Goal: Find specific page/section: Find specific page/section

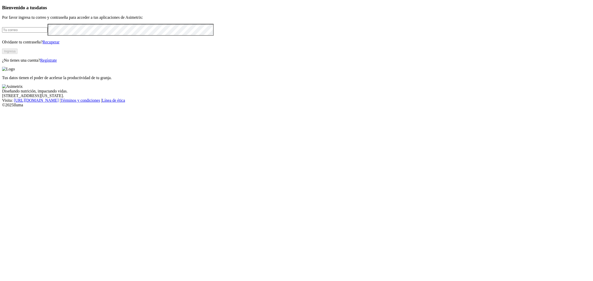
type input "[PERSON_NAME][EMAIL_ADDRESS][PERSON_NAME][DOMAIN_NAME]"
click at [17, 54] on button "Ingresa" at bounding box center [9, 51] width 15 height 5
